Goal: Information Seeking & Learning: Learn about a topic

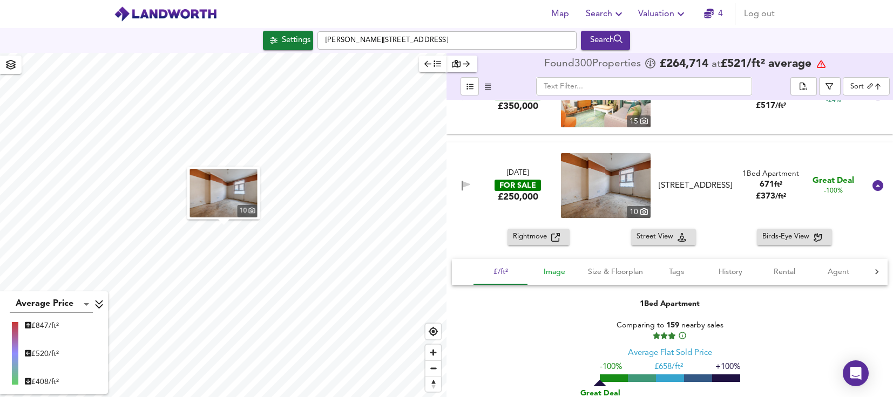
scroll to position [1674, 0]
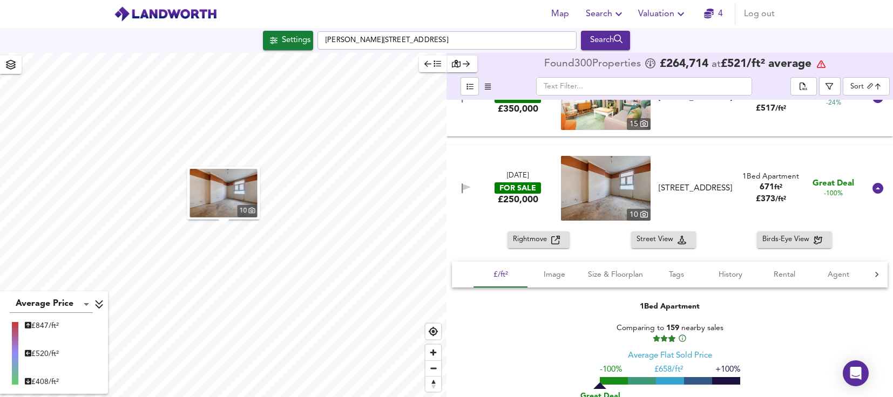
click at [539, 192] on div "FOR SALE" at bounding box center [518, 188] width 46 height 11
click at [572, 190] on img at bounding box center [606, 188] width 90 height 65
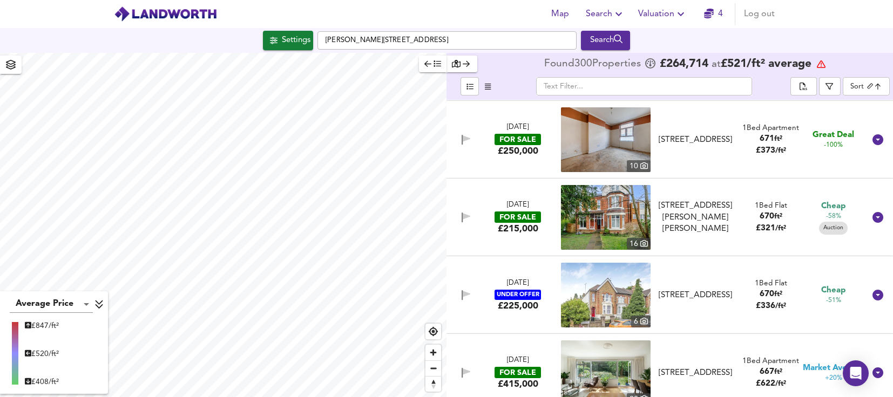
scroll to position [1728, 0]
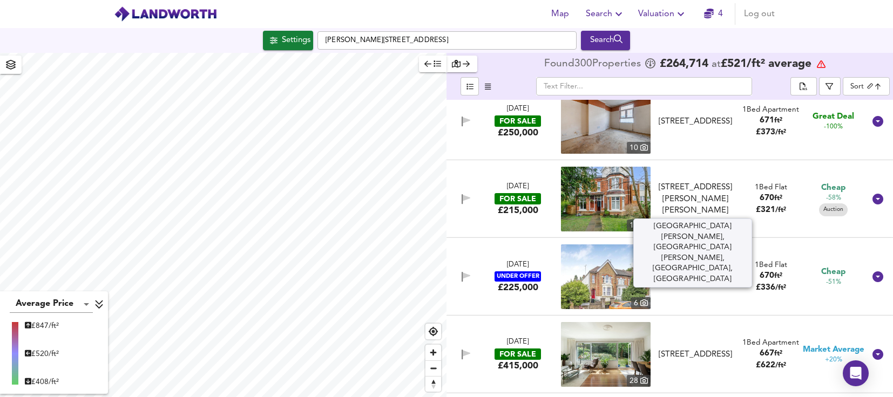
click at [681, 205] on div "[STREET_ADDRESS][PERSON_NAME][PERSON_NAME]" at bounding box center [695, 199] width 79 height 35
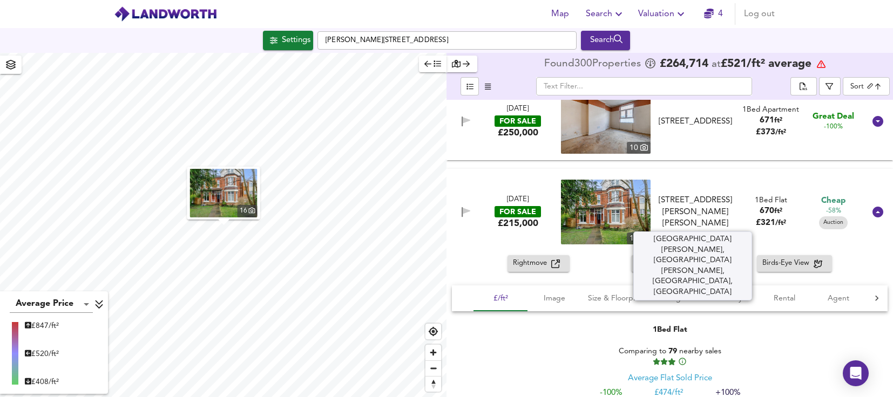
click at [685, 216] on div "[STREET_ADDRESS][PERSON_NAME][PERSON_NAME]" at bounding box center [695, 212] width 79 height 35
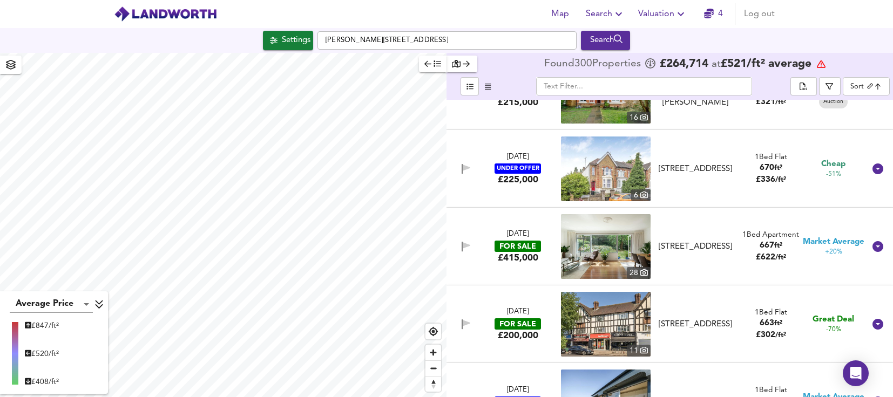
scroll to position [1890, 0]
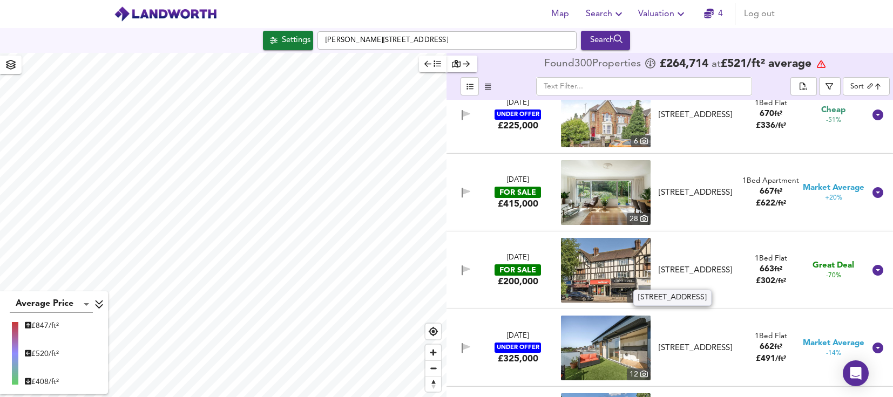
click at [702, 275] on div "[STREET_ADDRESS]" at bounding box center [695, 270] width 79 height 11
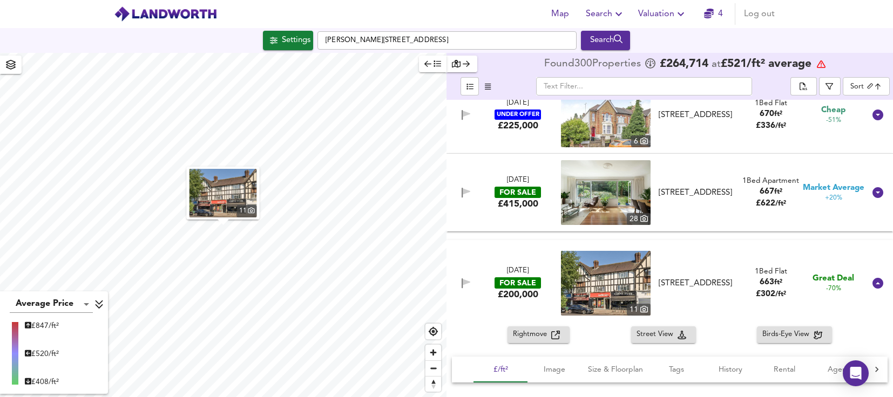
click at [227, 192] on img "button" at bounding box center [223, 193] width 67 height 49
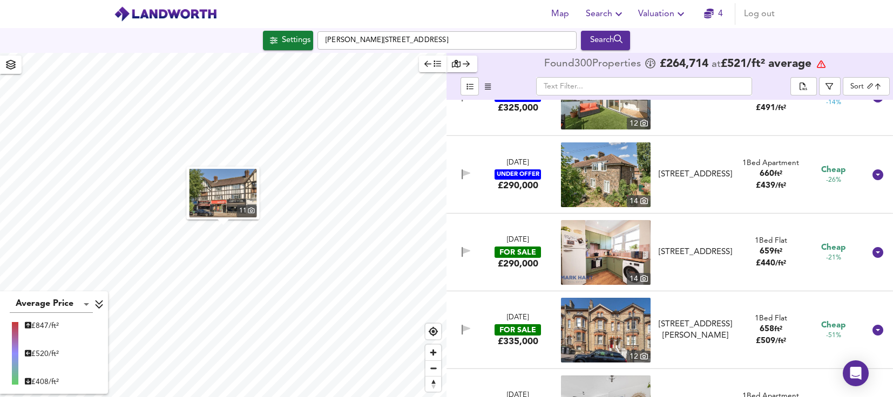
scroll to position [2430, 0]
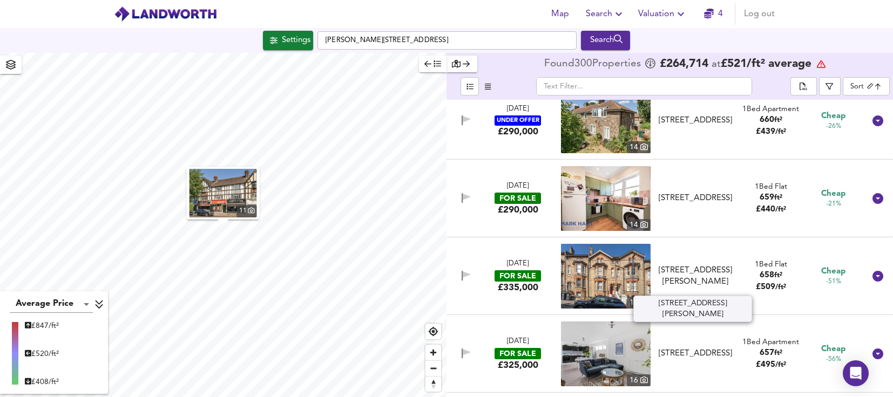
type textarea "o"
click at [671, 265] on div "[STREET_ADDRESS][PERSON_NAME]" at bounding box center [695, 276] width 79 height 23
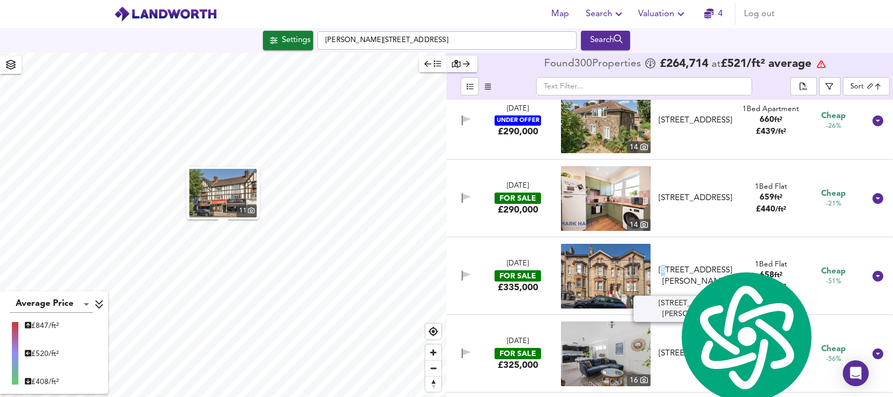
click at [671, 265] on div "[STREET_ADDRESS][PERSON_NAME]" at bounding box center [695, 276] width 79 height 23
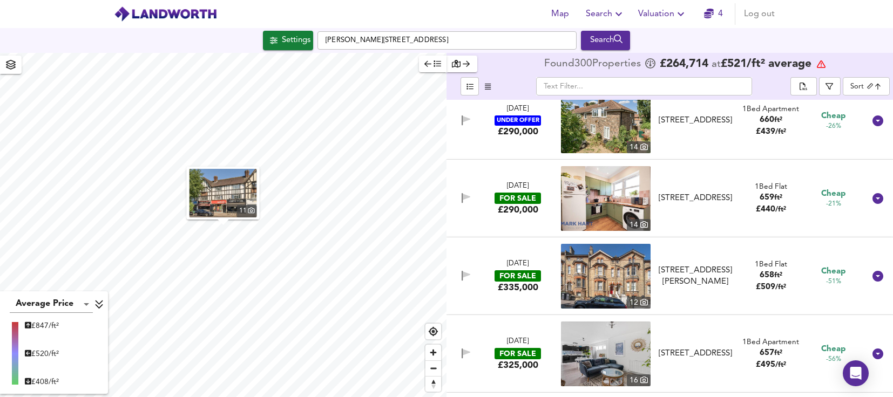
click at [613, 271] on img at bounding box center [606, 276] width 90 height 65
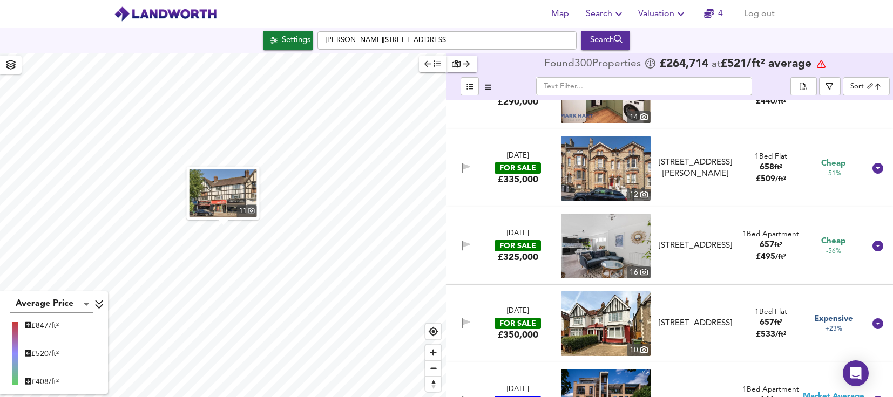
scroll to position [2592, 0]
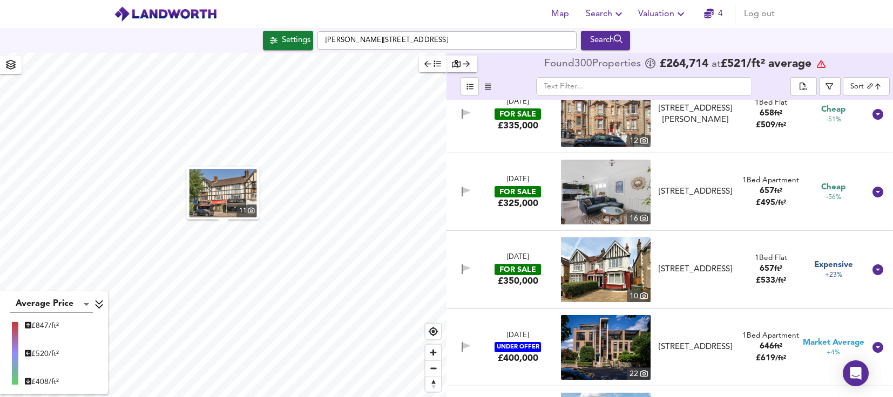
click at [611, 265] on img at bounding box center [606, 270] width 90 height 65
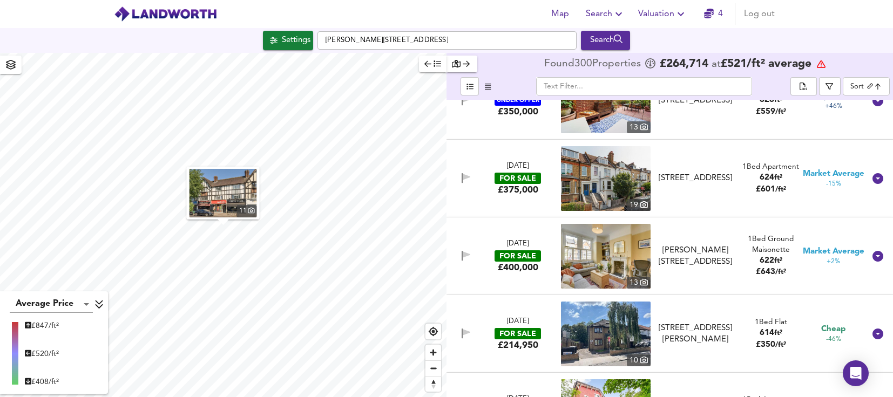
scroll to position [3402, 0]
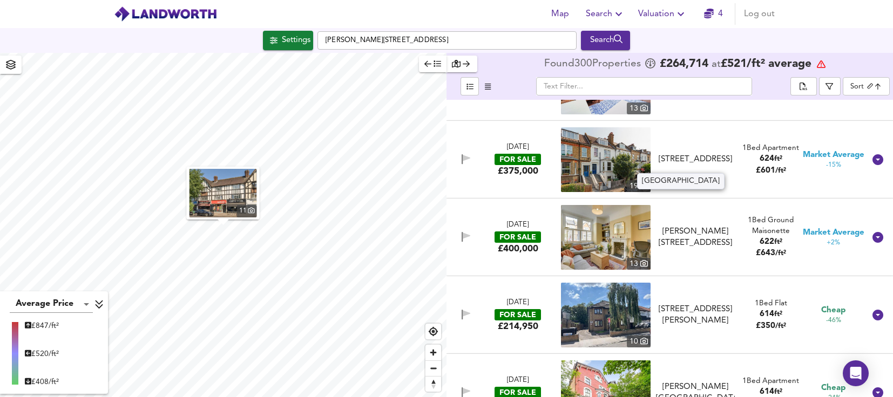
click at [691, 165] on div "[STREET_ADDRESS]" at bounding box center [695, 159] width 79 height 11
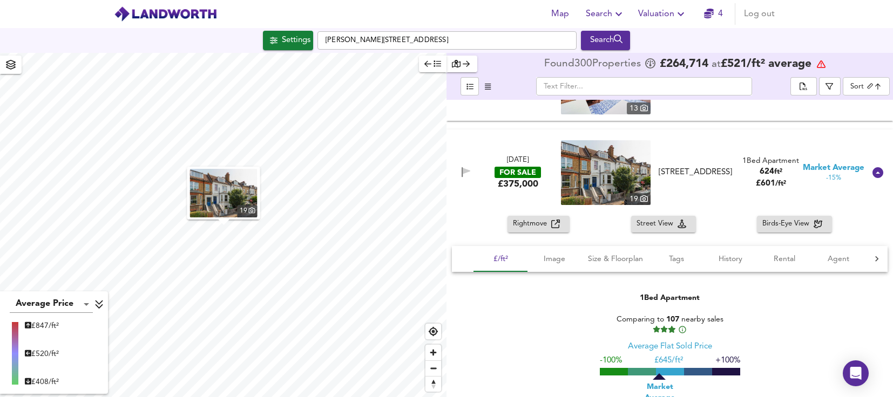
click at [602, 183] on img at bounding box center [606, 172] width 90 height 65
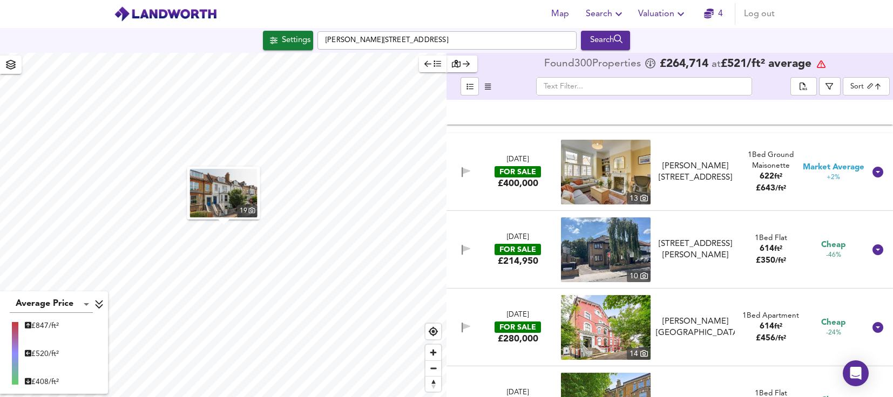
scroll to position [3780, 0]
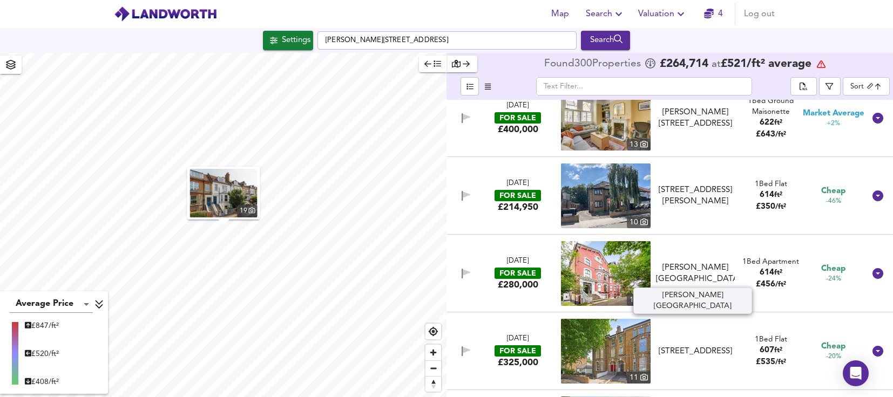
click at [706, 272] on div "[PERSON_NAME][GEOGRAPHIC_DATA]" at bounding box center [695, 273] width 79 height 23
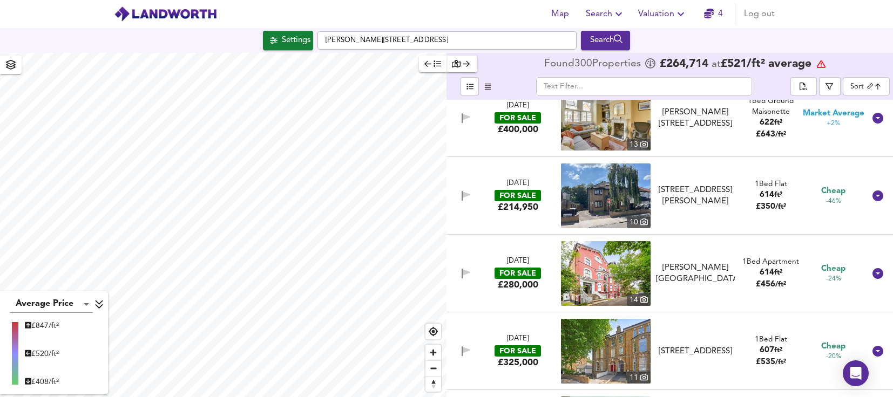
scroll to position [3888, 0]
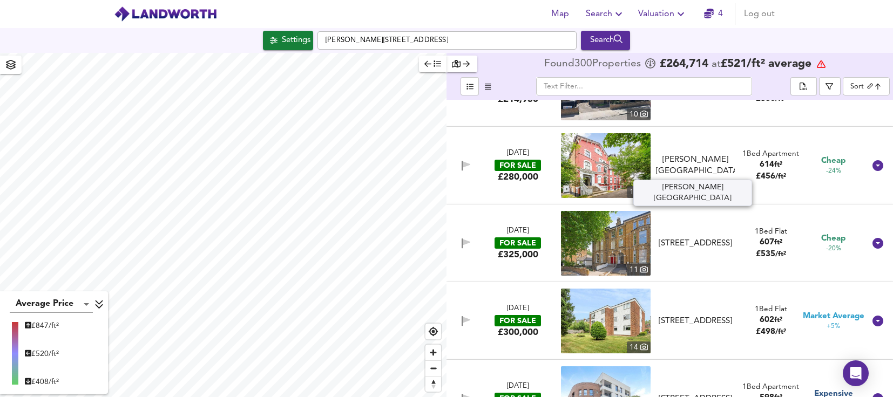
click at [673, 165] on div "[PERSON_NAME][GEOGRAPHIC_DATA]" at bounding box center [695, 165] width 79 height 23
click at [518, 171] on div "FOR SALE" at bounding box center [518, 165] width 46 height 11
click at [698, 165] on div "[PERSON_NAME][GEOGRAPHIC_DATA]" at bounding box center [695, 165] width 79 height 23
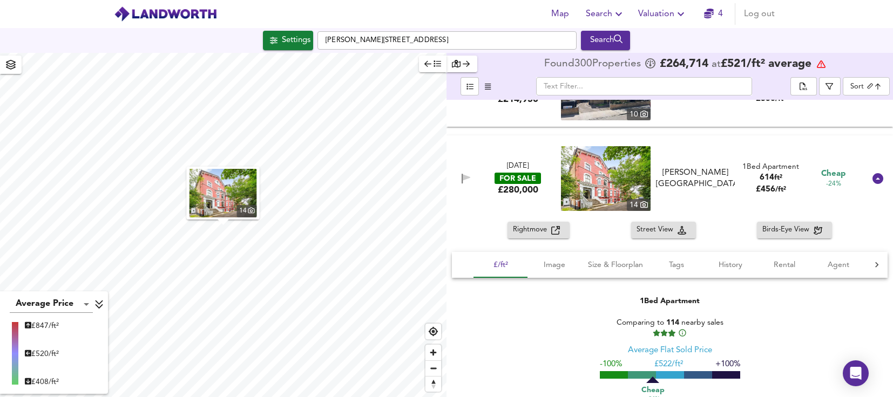
click at [529, 231] on span "Rightmove" at bounding box center [532, 230] width 38 height 12
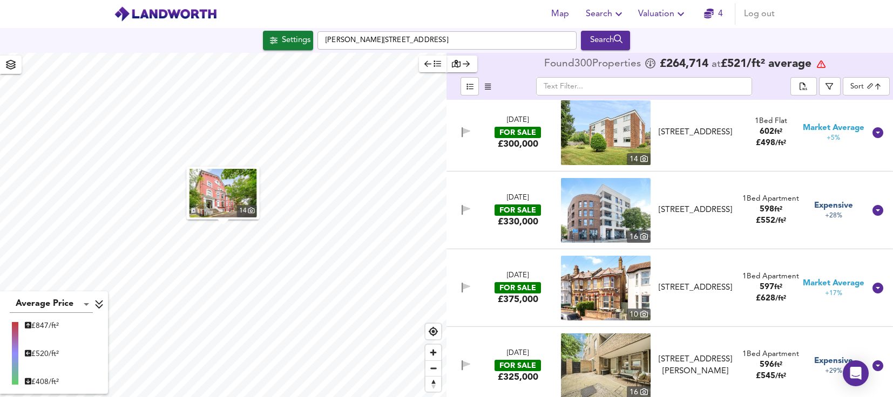
scroll to position [4374, 0]
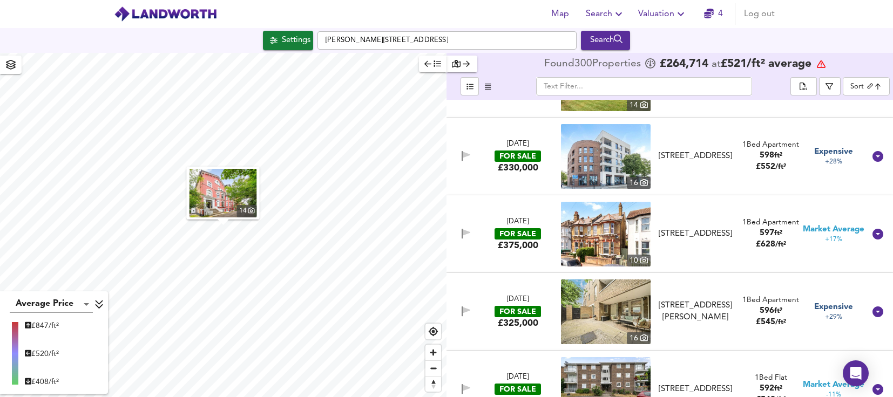
click at [613, 237] on img at bounding box center [606, 234] width 90 height 65
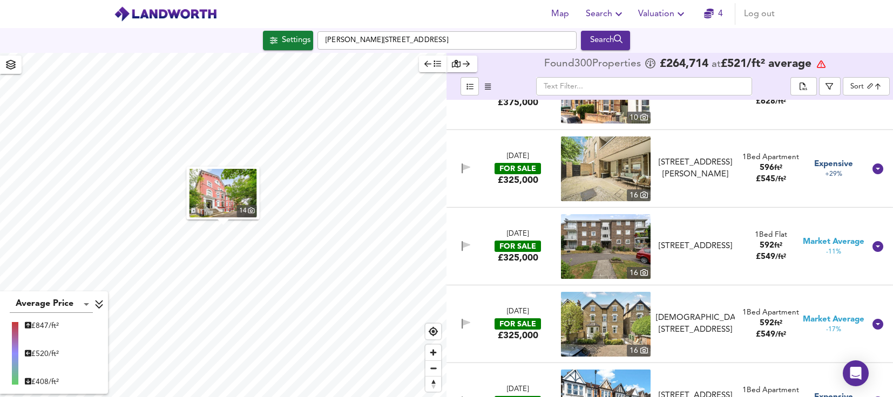
scroll to position [4536, 0]
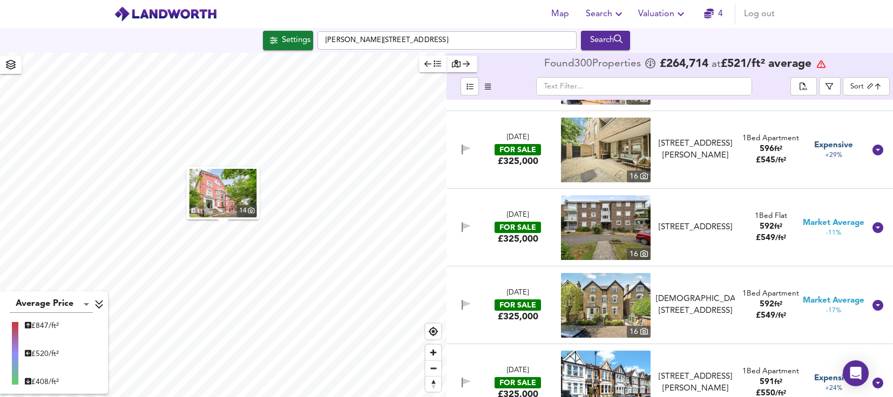
click at [769, 303] on span "592" at bounding box center [767, 305] width 15 height 8
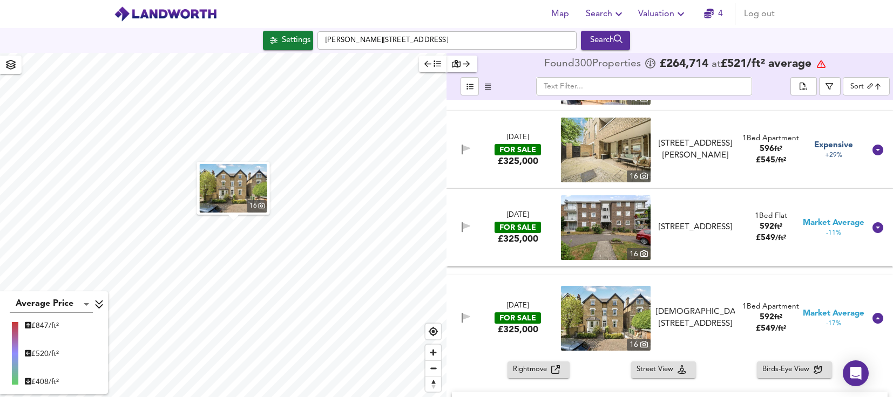
click at [85, 306] on body "Map Search Valuation 4 Log out Settings [PERSON_NAME][GEOGRAPHIC_DATA] Search 1…" at bounding box center [446, 198] width 893 height 397
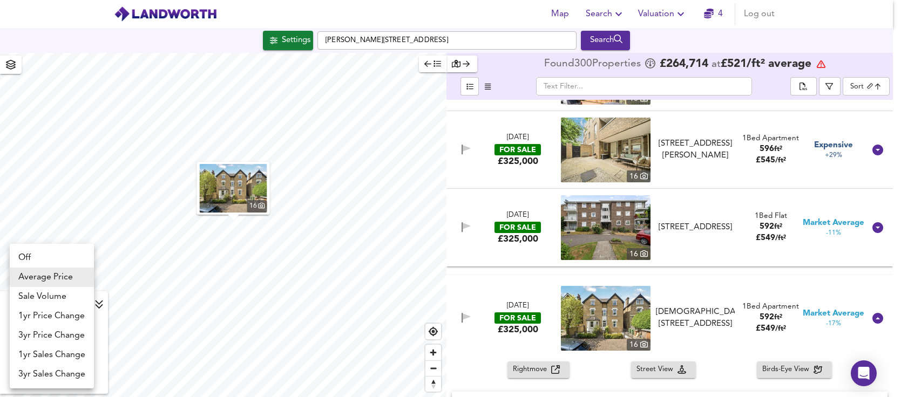
click at [62, 298] on li "Sale Volume" at bounding box center [52, 296] width 84 height 19
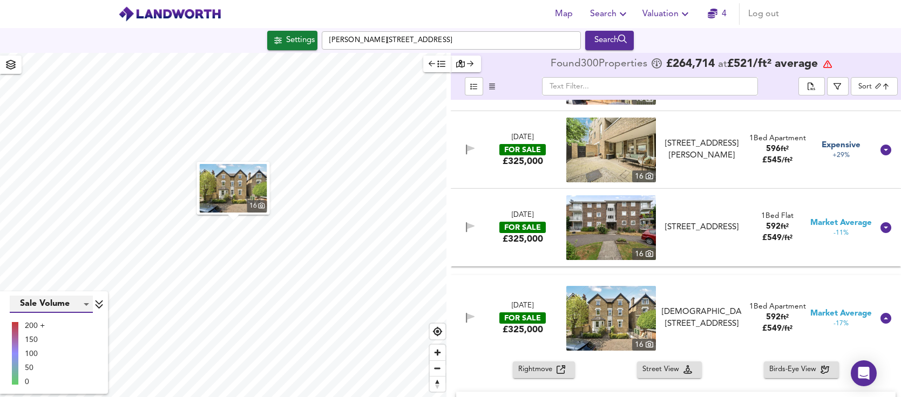
type input "weight"
checkbox input "false"
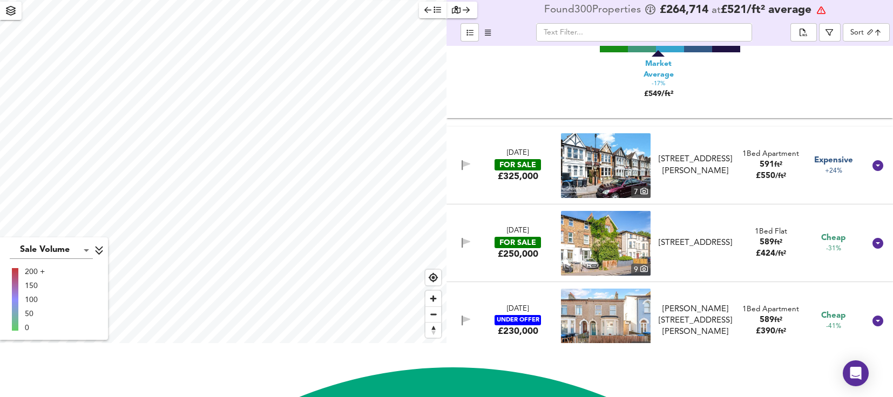
scroll to position [4968, 0]
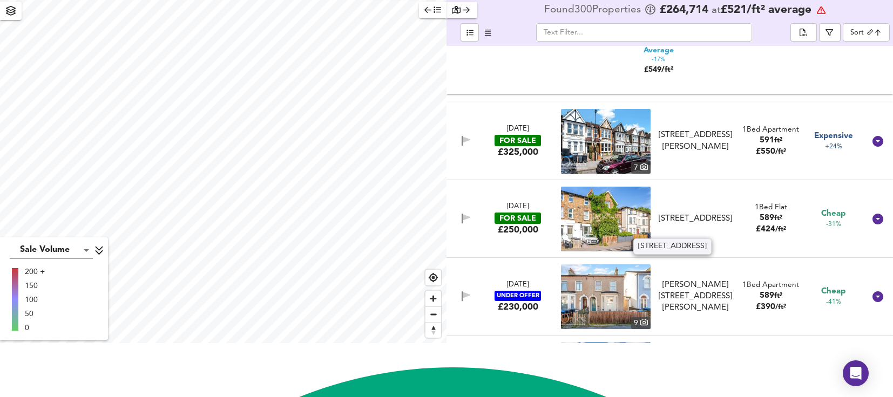
click at [680, 213] on div "[STREET_ADDRESS]" at bounding box center [695, 218] width 79 height 11
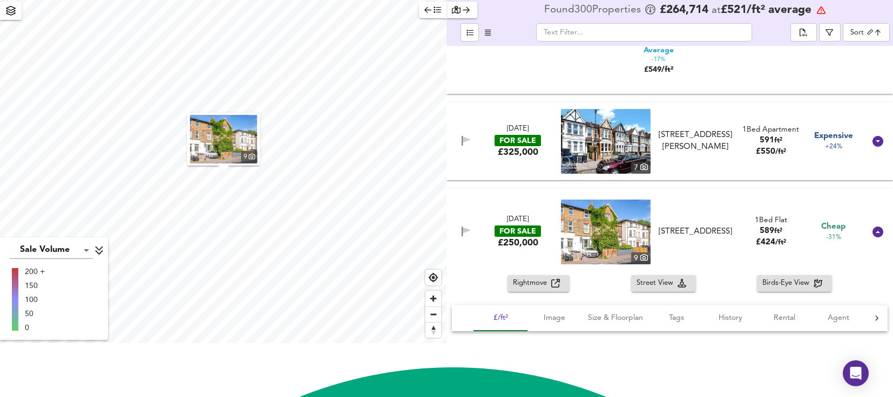
click at [617, 222] on img at bounding box center [606, 232] width 90 height 65
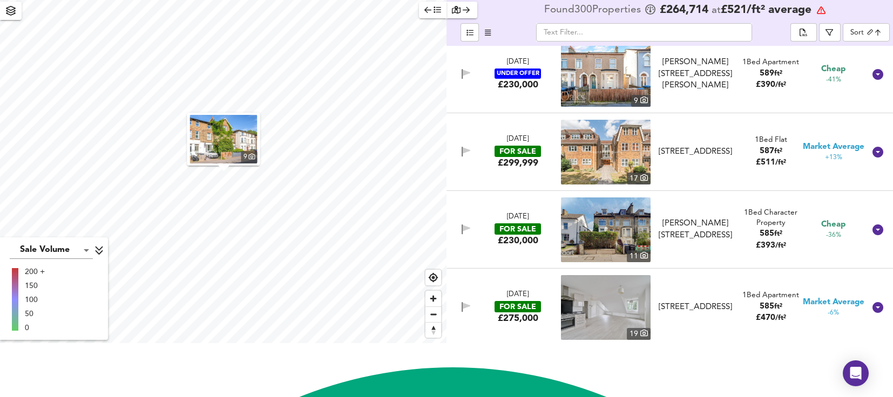
scroll to position [5400, 0]
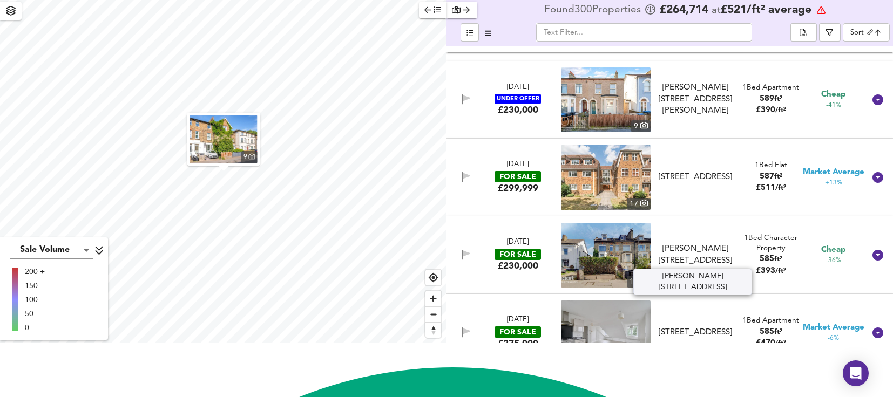
click at [694, 253] on div "[PERSON_NAME][STREET_ADDRESS]" at bounding box center [695, 255] width 79 height 23
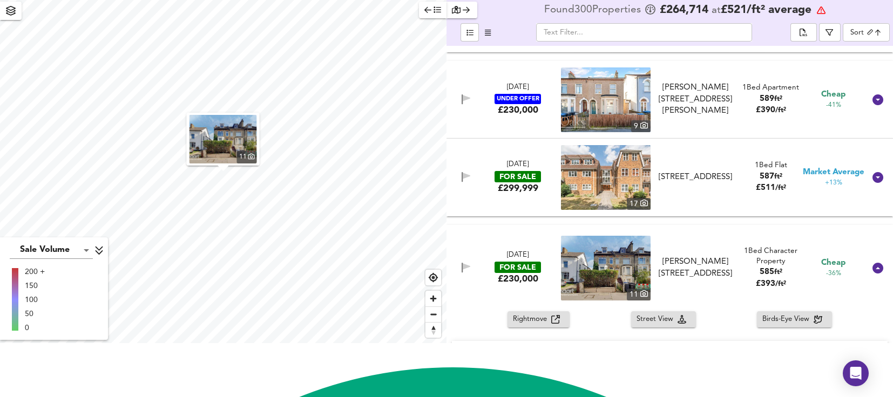
click at [219, 146] on img "button" at bounding box center [223, 139] width 67 height 49
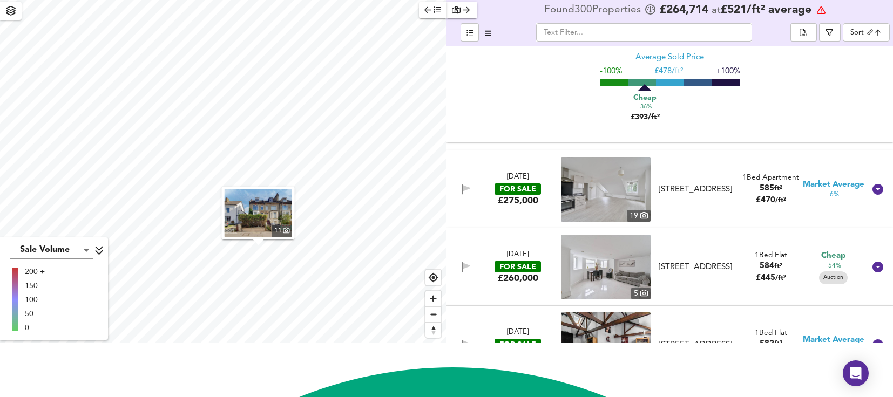
scroll to position [0, 0]
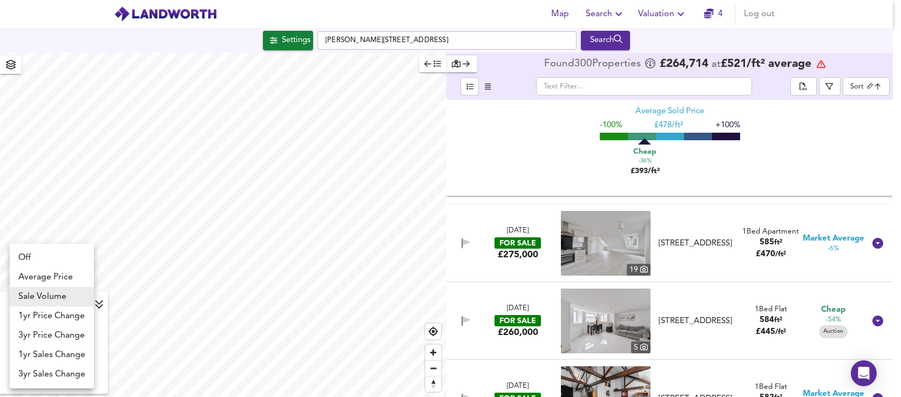
click at [88, 305] on body "Map Search Valuation 4 Log out Settings [PERSON_NAME][GEOGRAPHIC_DATA] Search 1…" at bounding box center [450, 198] width 901 height 397
click at [64, 322] on li "1yr Price Change" at bounding box center [52, 316] width 84 height 19
type input "lwc1y"
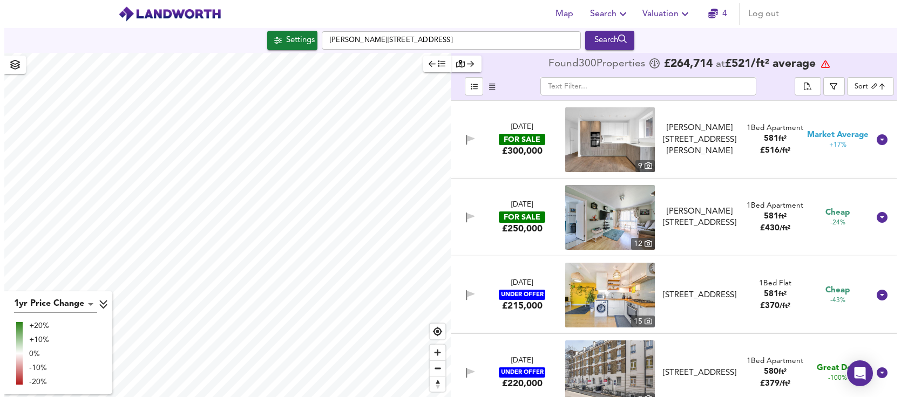
scroll to position [6210, 0]
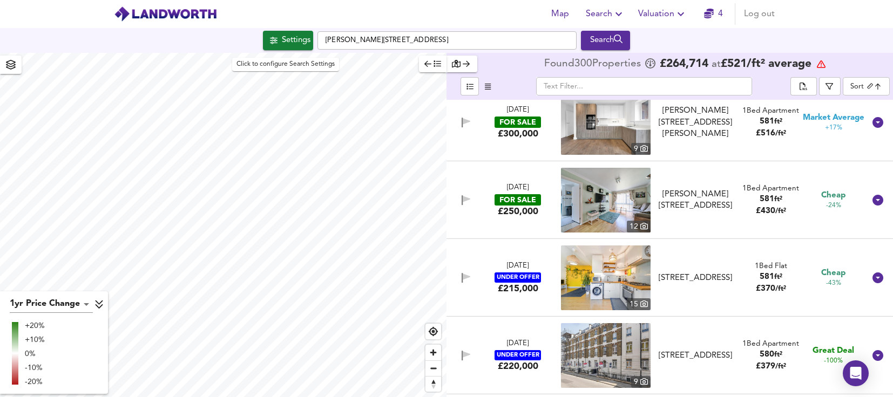
drag, startPoint x: 282, startPoint y: 41, endPoint x: 354, endPoint y: 82, distance: 83.2
click at [282, 41] on div "Settings" at bounding box center [296, 40] width 29 height 14
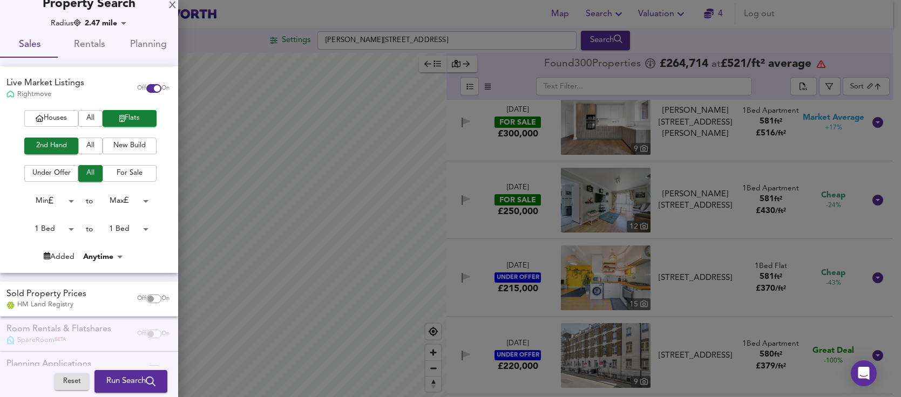
scroll to position [0, 0]
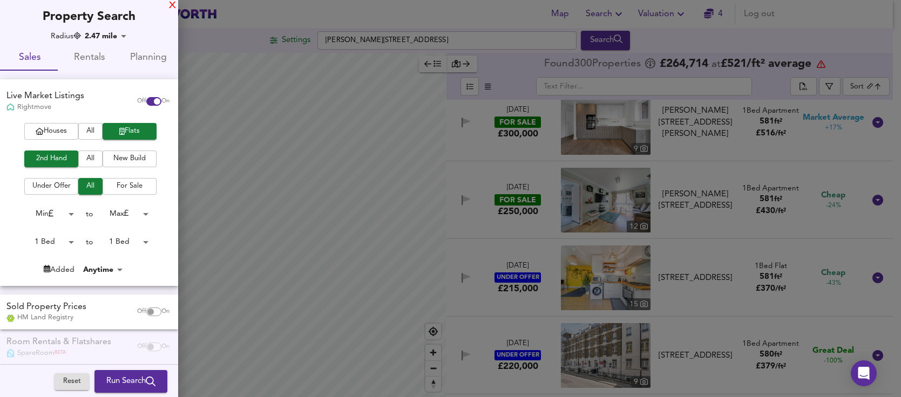
click at [169, 4] on div "X Property Search Radius 2.47 mile 3969 Sales Rentals Planning Live Market List…" at bounding box center [89, 221] width 178 height 442
click at [175, 6] on div "X" at bounding box center [172, 6] width 7 height 8
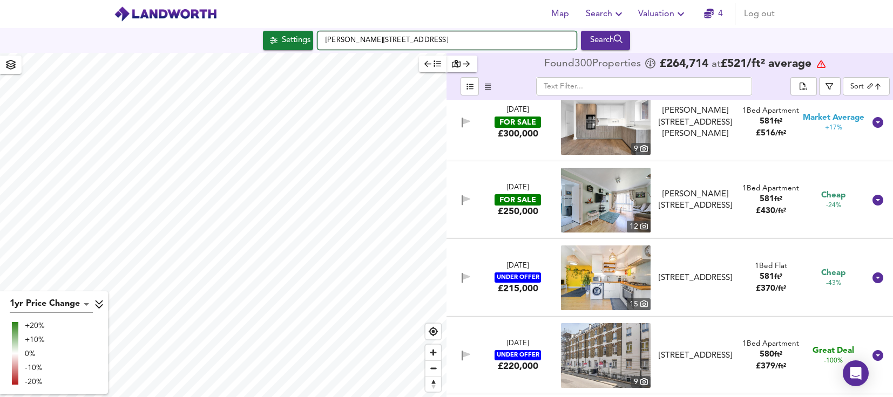
drag, startPoint x: 421, startPoint y: 43, endPoint x: 317, endPoint y: 43, distance: 104.2
click at [318, 43] on input "[PERSON_NAME][STREET_ADDRESS]" at bounding box center [447, 40] width 259 height 18
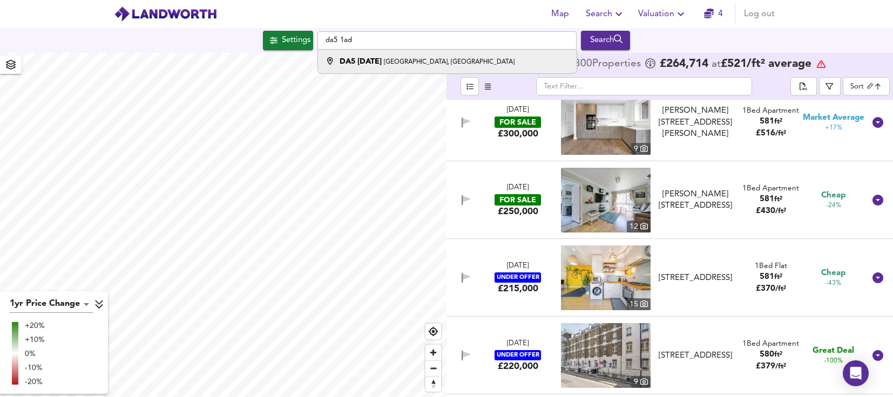
click at [374, 62] on div "[STREET_ADDRESS][DATE]" at bounding box center [427, 61] width 175 height 11
type input "[STREET_ADDRESS][DATE]"
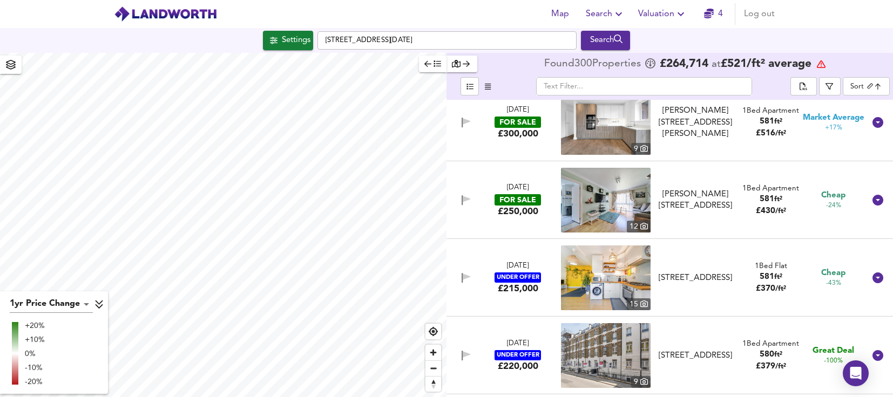
checkbox input "true"
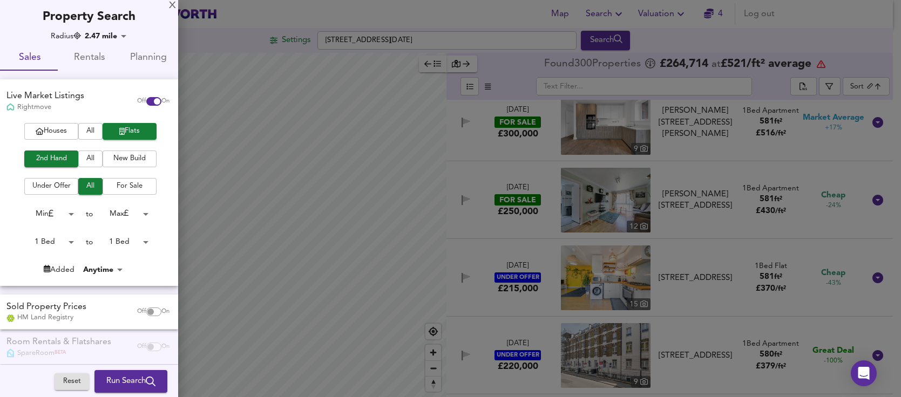
click at [123, 34] on body "Map Search Valuation 4 Log out Settings [STREET_ADDRESS][DATE] Search 1yr Price…" at bounding box center [450, 198] width 901 height 397
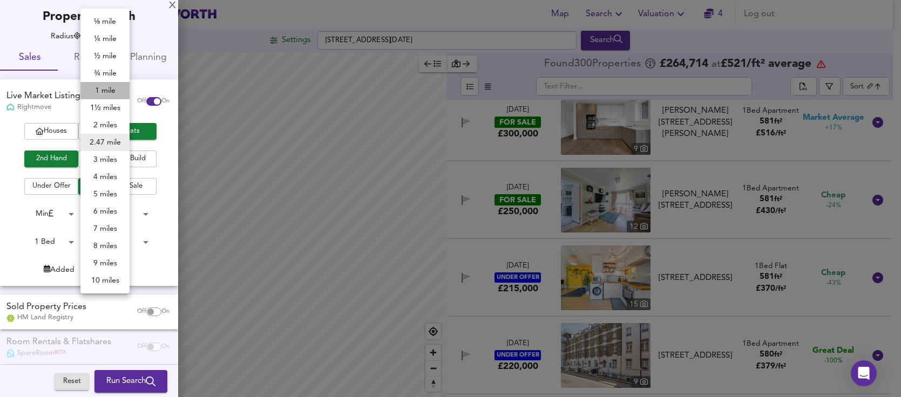
click at [105, 91] on li "1 mile" at bounding box center [104, 90] width 49 height 17
type input "1609"
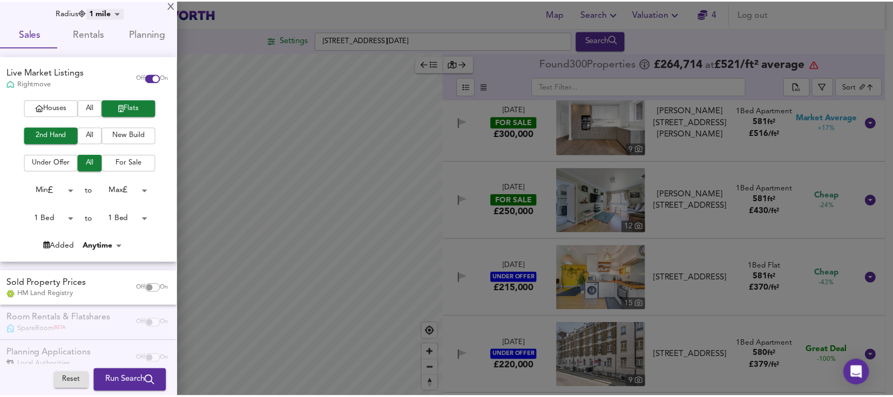
scroll to position [45, 0]
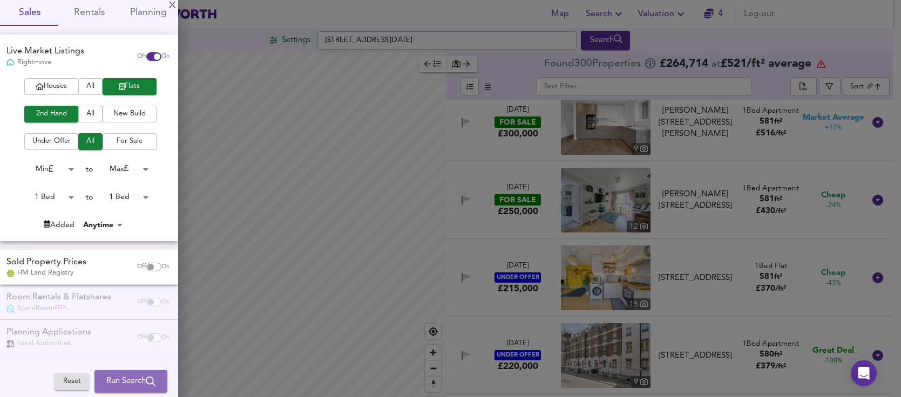
click at [131, 382] on span "Run Search" at bounding box center [130, 382] width 49 height 14
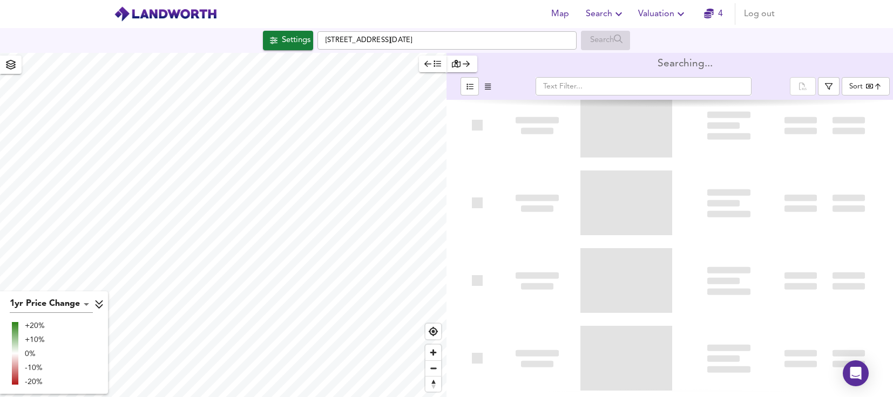
type input "bestdeal"
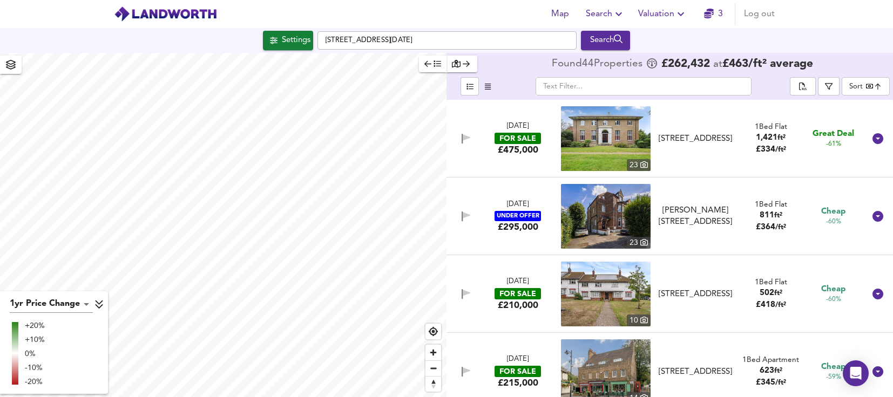
type input "2593"
click at [613, 43] on div "Search" at bounding box center [606, 40] width 44 height 14
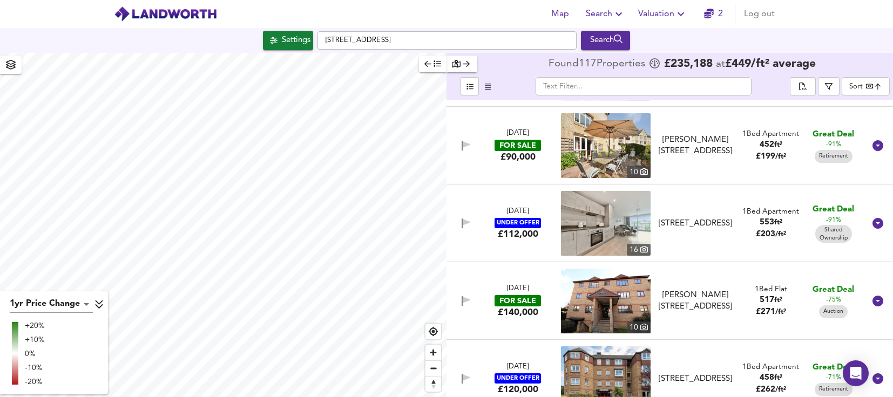
scroll to position [54, 0]
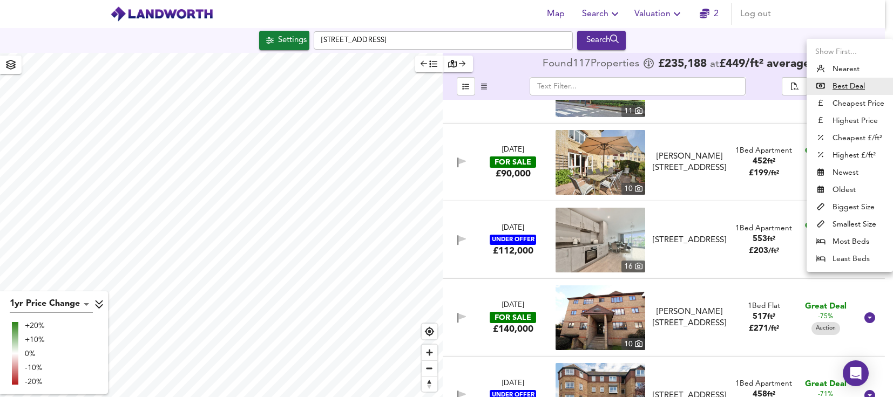
click at [874, 88] on body "Map Search Valuation 2 Log out Settings [GEOGRAPHIC_DATA] Search 1yr Price Chan…" at bounding box center [446, 198] width 893 height 397
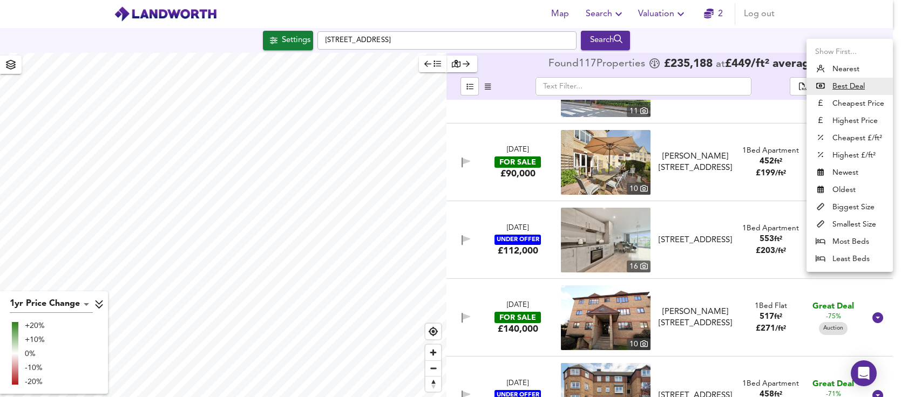
drag, startPoint x: 849, startPoint y: 206, endPoint x: 835, endPoint y: 202, distance: 14.5
click at [849, 205] on li "Biggest Size" at bounding box center [850, 207] width 86 height 17
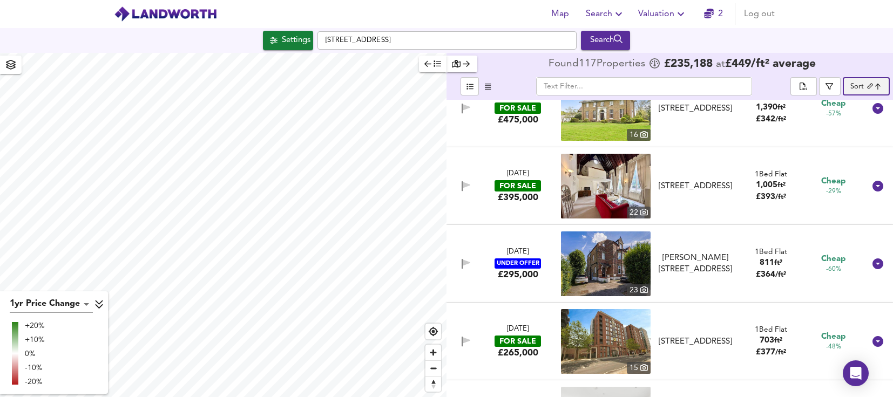
scroll to position [162, 0]
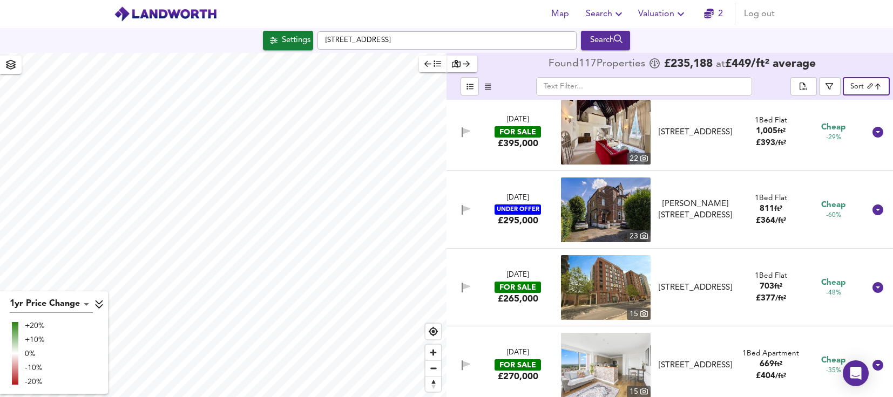
click at [618, 211] on img at bounding box center [606, 210] width 90 height 65
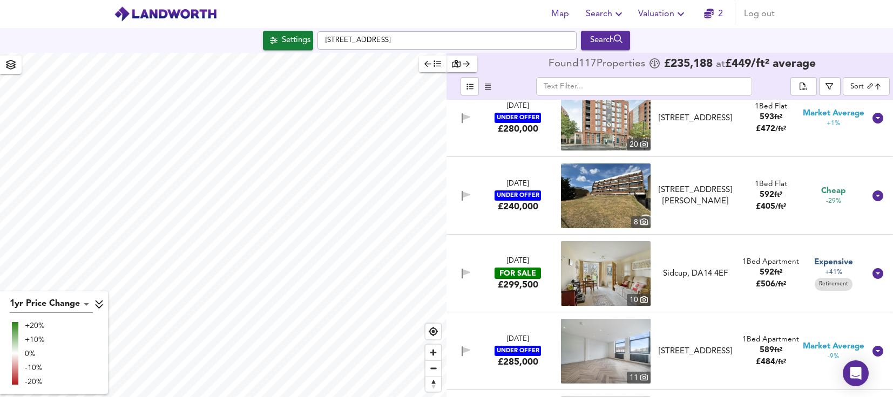
scroll to position [972, 0]
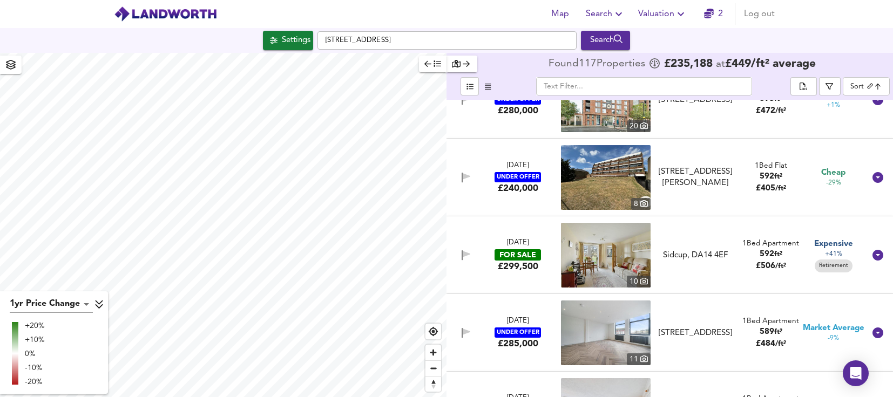
click at [614, 251] on img at bounding box center [606, 255] width 90 height 65
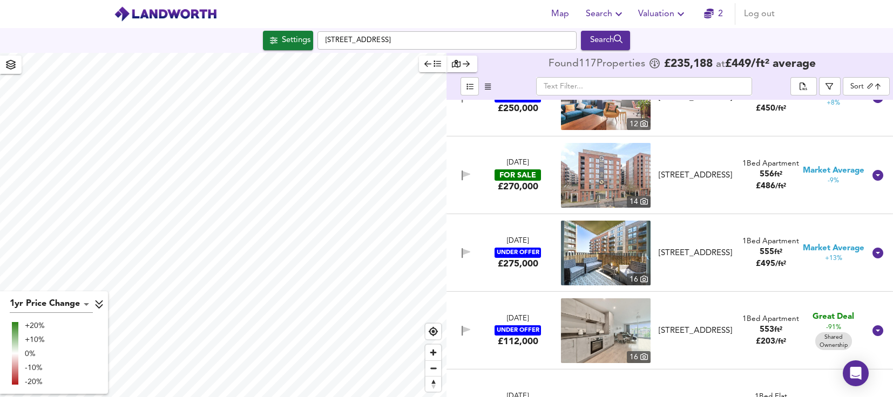
scroll to position [2430, 0]
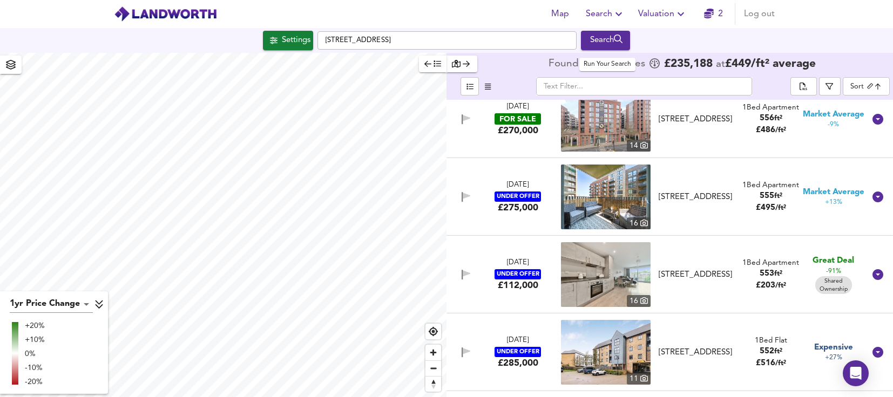
click at [599, 37] on div "Search" at bounding box center [606, 40] width 44 height 14
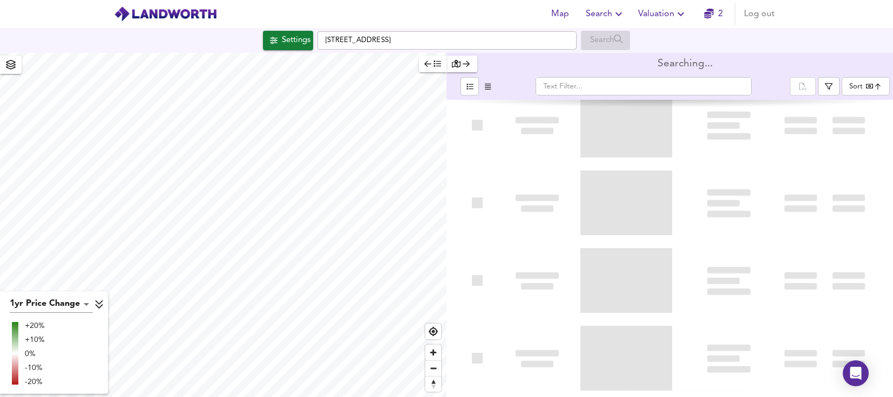
type input "bestdeal"
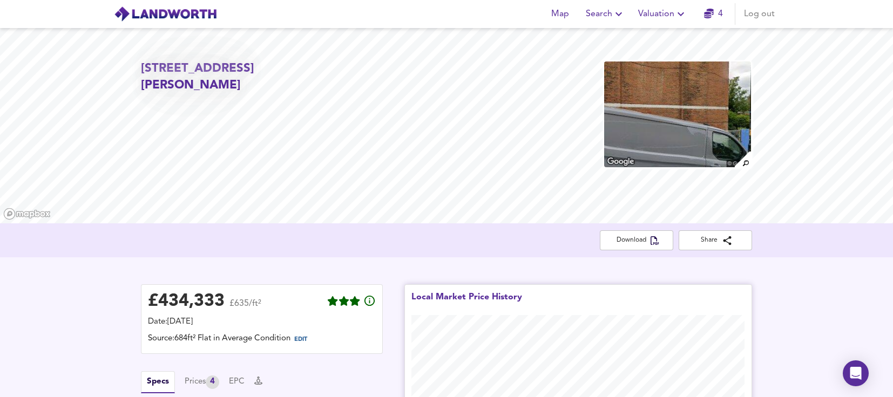
scroll to position [795, 0]
